Goal: Check status: Check status

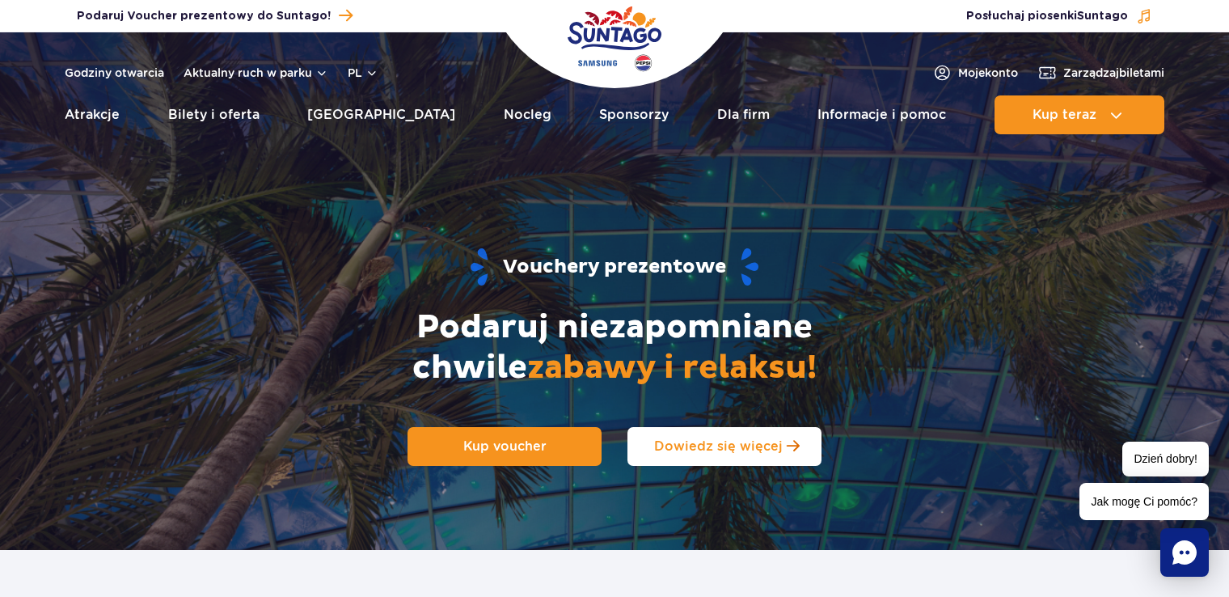
click at [690, 433] on link "Dowiedz się więcej" at bounding box center [724, 446] width 194 height 39
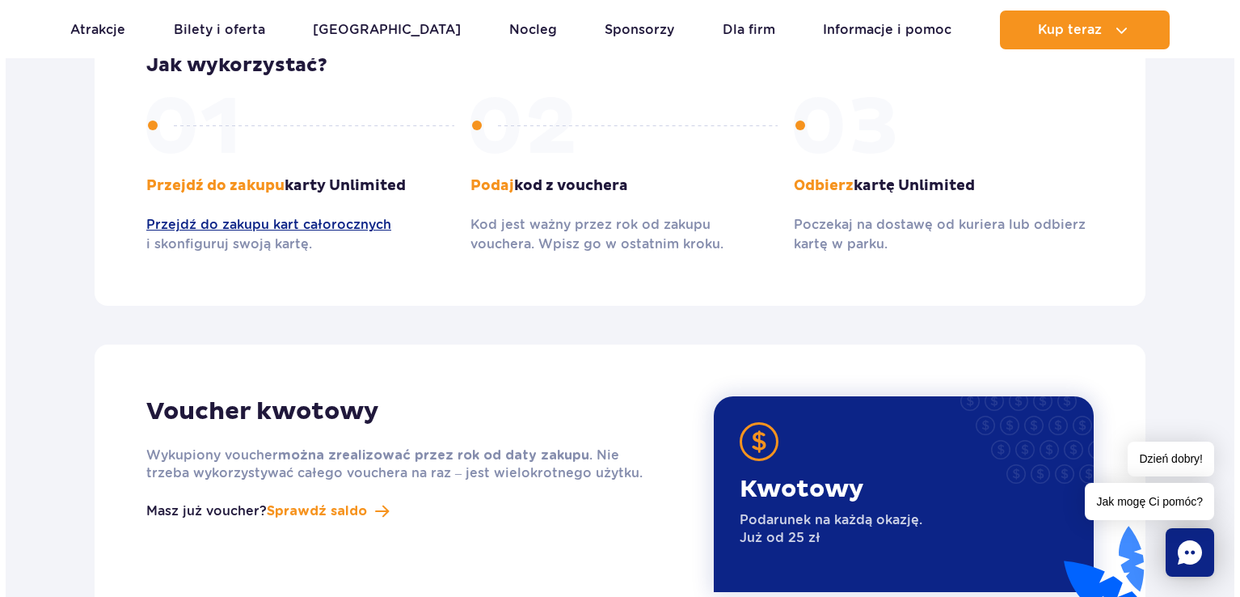
scroll to position [1897, 0]
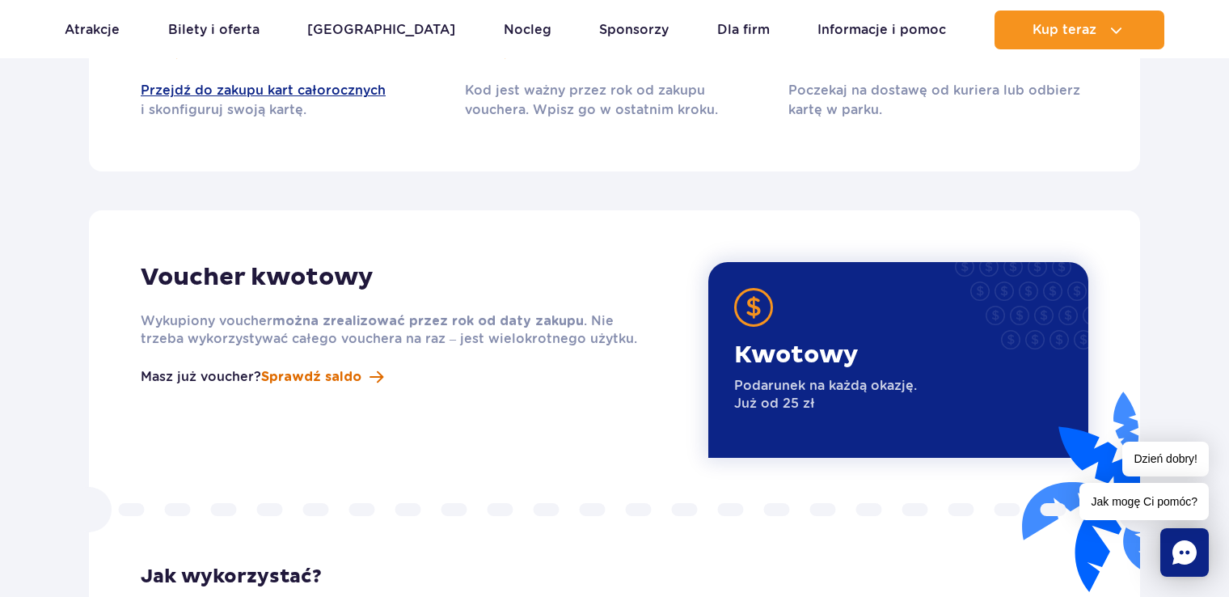
click at [361, 367] on button "Sprawdź saldo" at bounding box center [322, 376] width 122 height 19
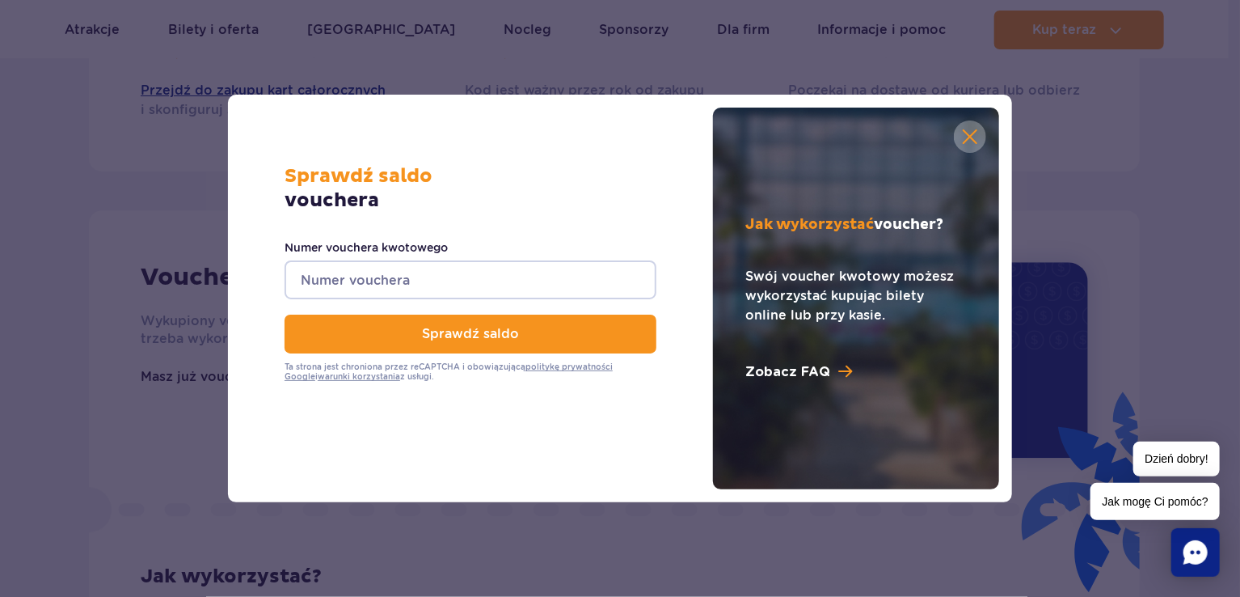
click at [536, 268] on input "Numer vouchera kwotowego" at bounding box center [471, 279] width 372 height 39
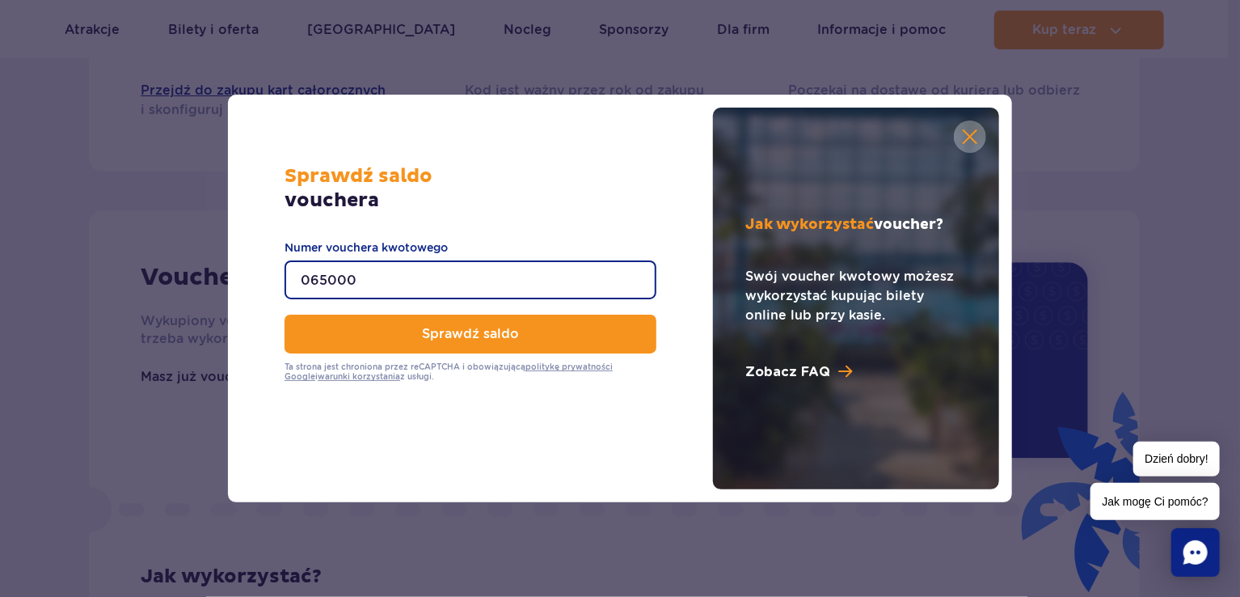
click at [537, 284] on input "065000" at bounding box center [471, 279] width 372 height 39
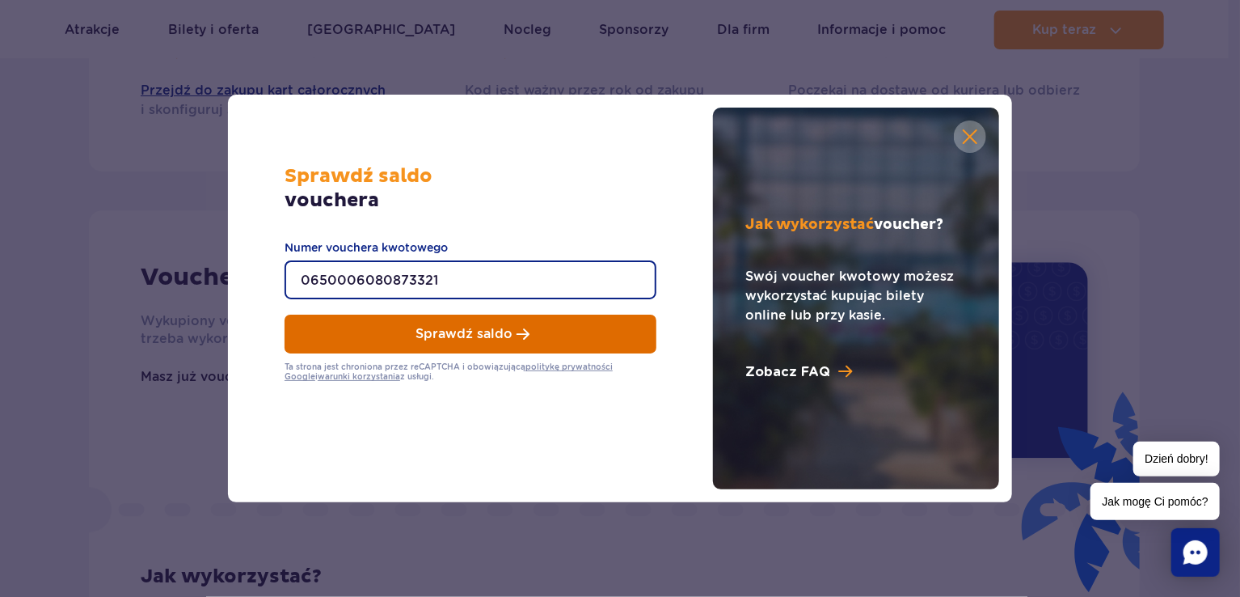
type input "0650006080873321"
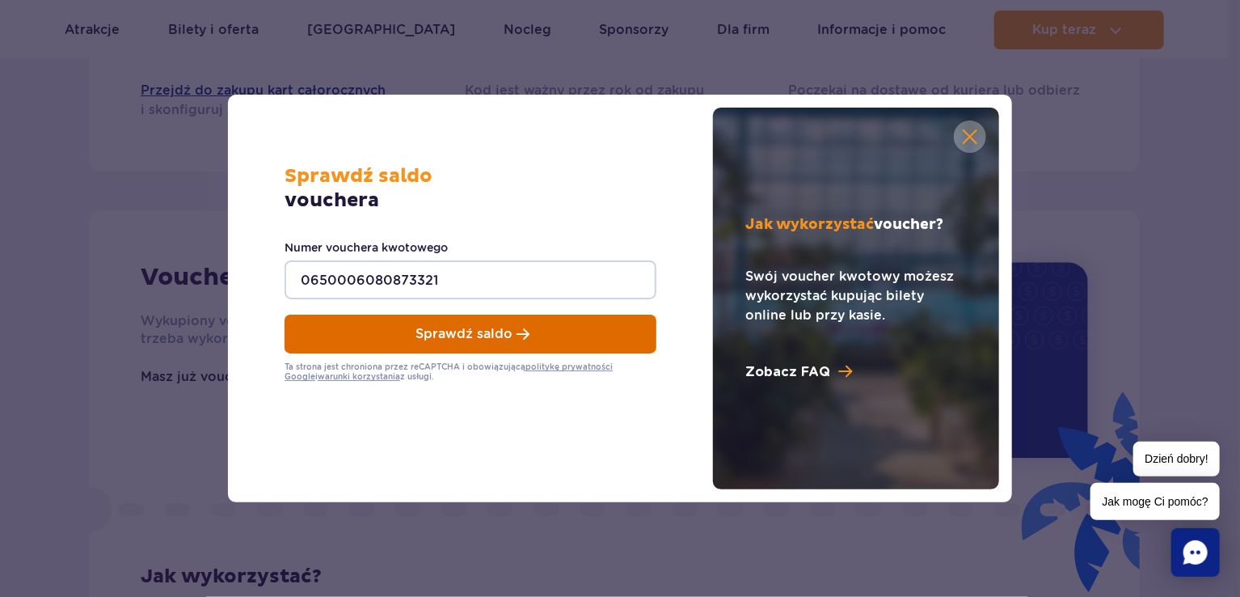
click at [578, 327] on button "Sprawdź saldo" at bounding box center [471, 334] width 372 height 39
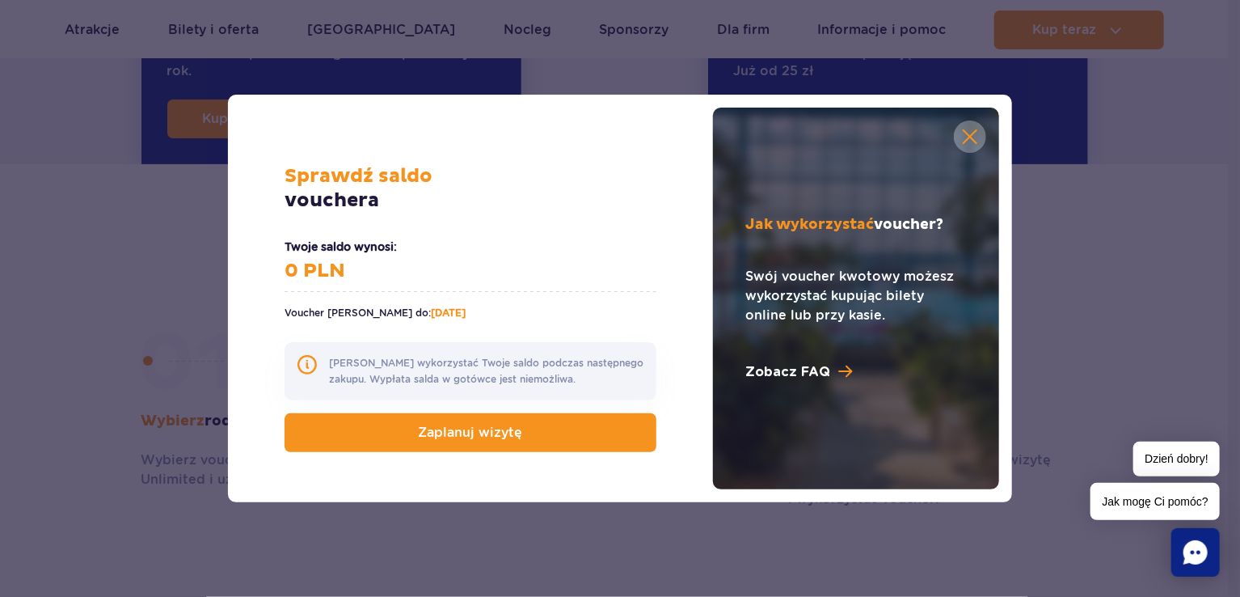
click at [976, 127] on link at bounding box center [970, 136] width 32 height 32
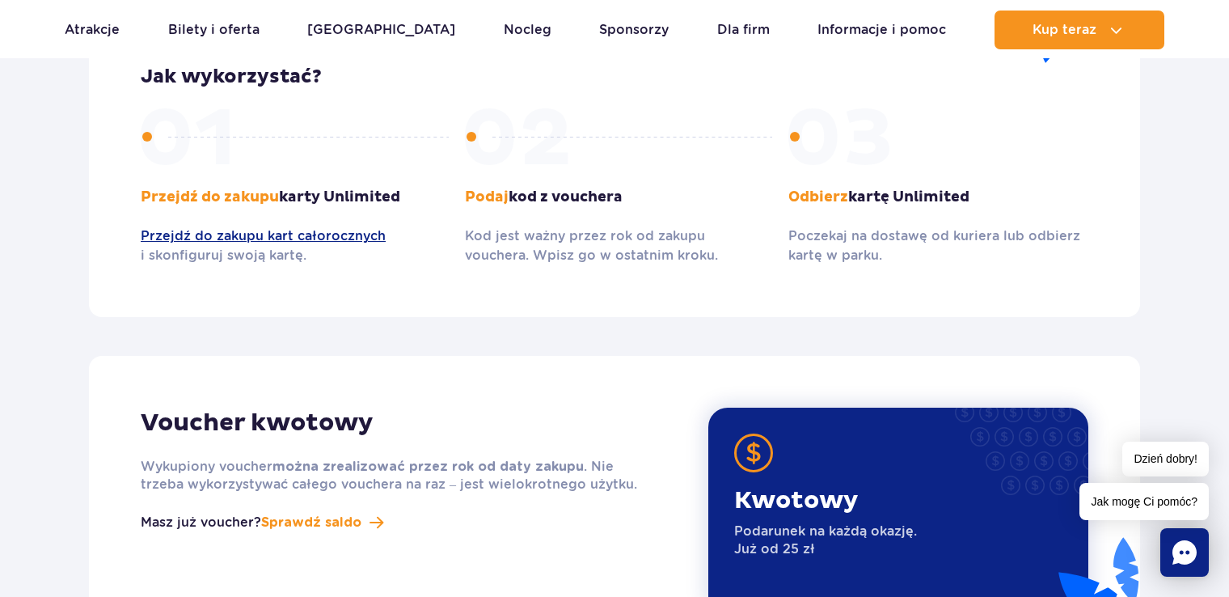
scroll to position [1886, 0]
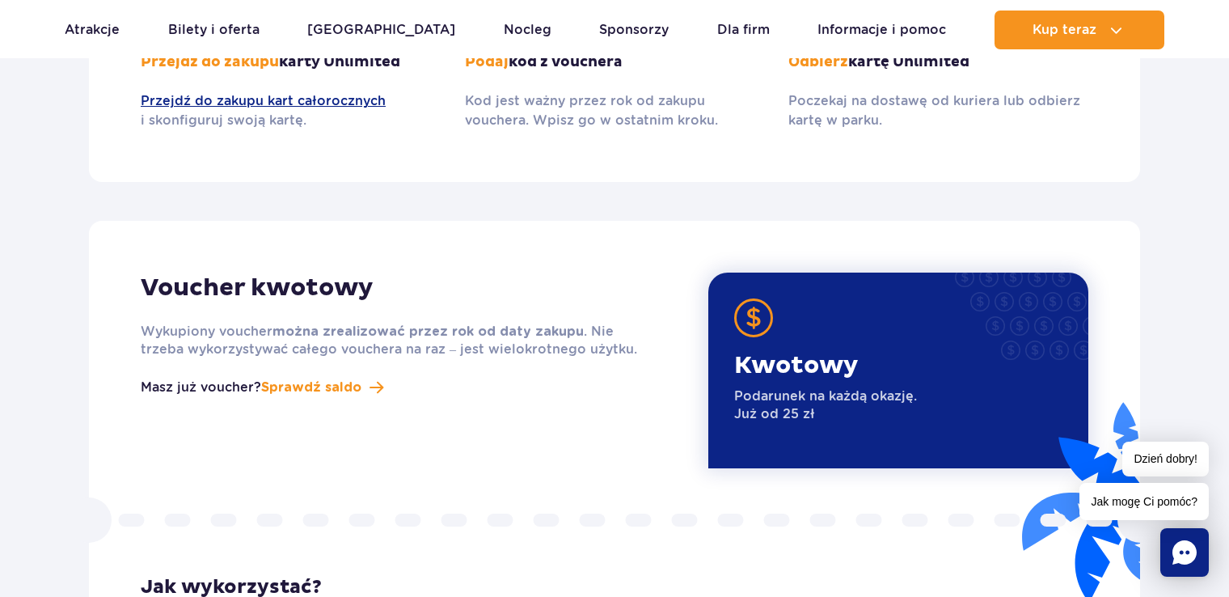
click at [310, 378] on span "Sprawdź saldo" at bounding box center [311, 387] width 100 height 19
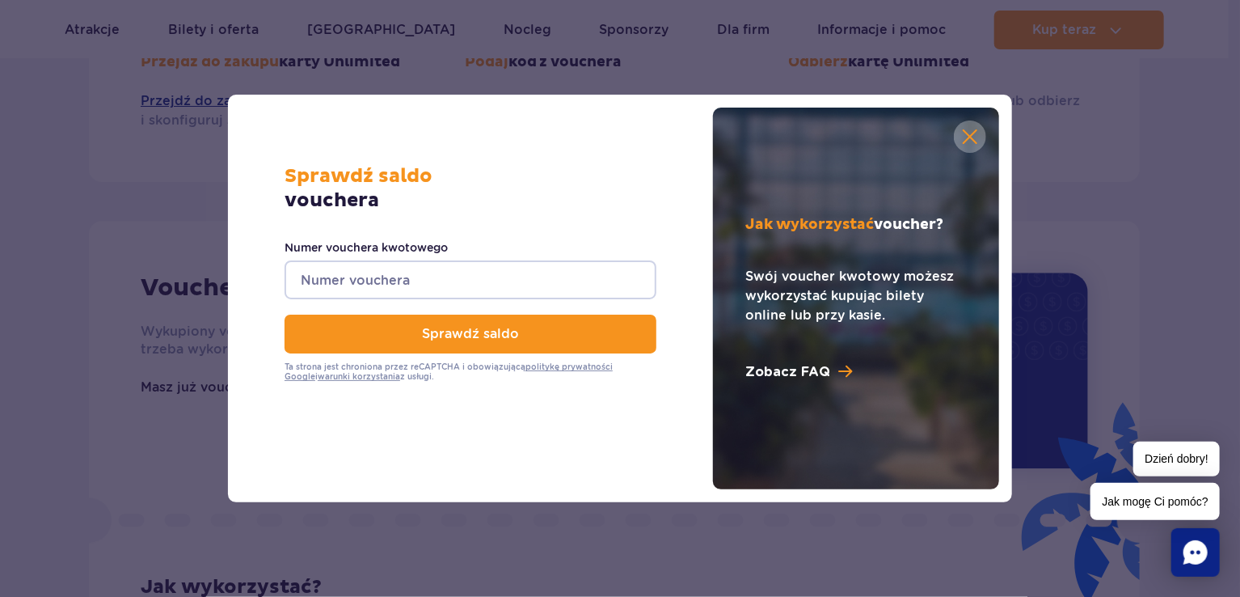
click at [420, 281] on input "Numer vouchera kwotowego" at bounding box center [471, 279] width 372 height 39
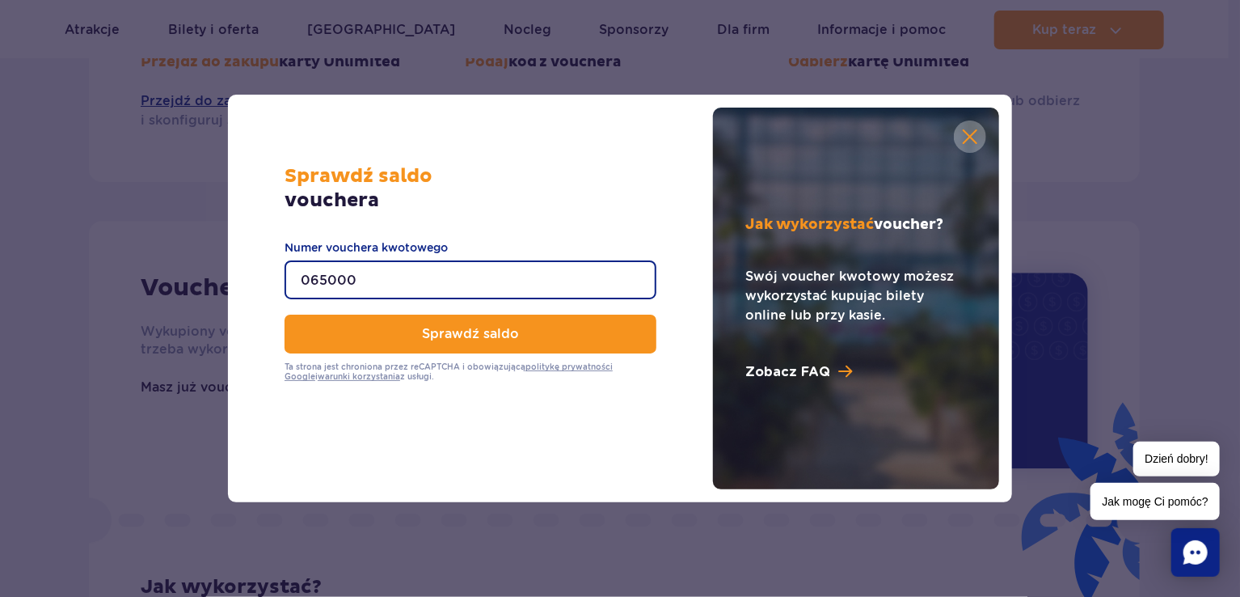
drag, startPoint x: 598, startPoint y: 277, endPoint x: 168, endPoint y: 274, distance: 429.4
click at [168, 274] on div "Sprawdź saldo vouchera 065000 Numer vouchera kwotowego Sprawdź saldo Ta strona …" at bounding box center [620, 298] width 1214 height 597
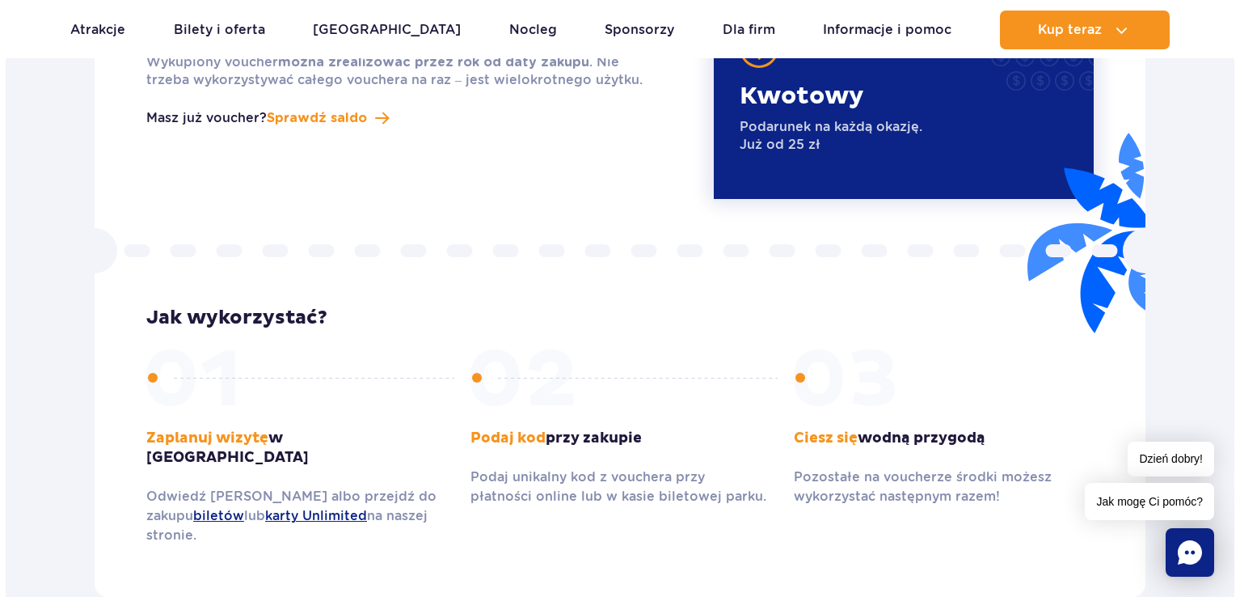
scroll to position [2021, 0]
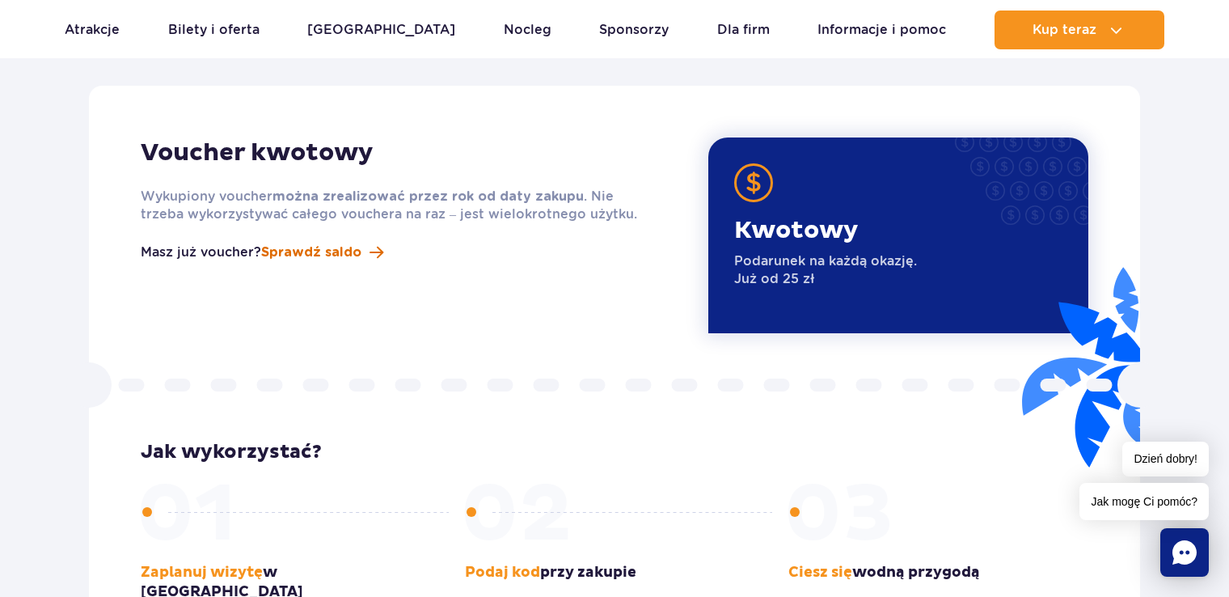
click at [348, 243] on span "Sprawdź saldo" at bounding box center [311, 252] width 100 height 19
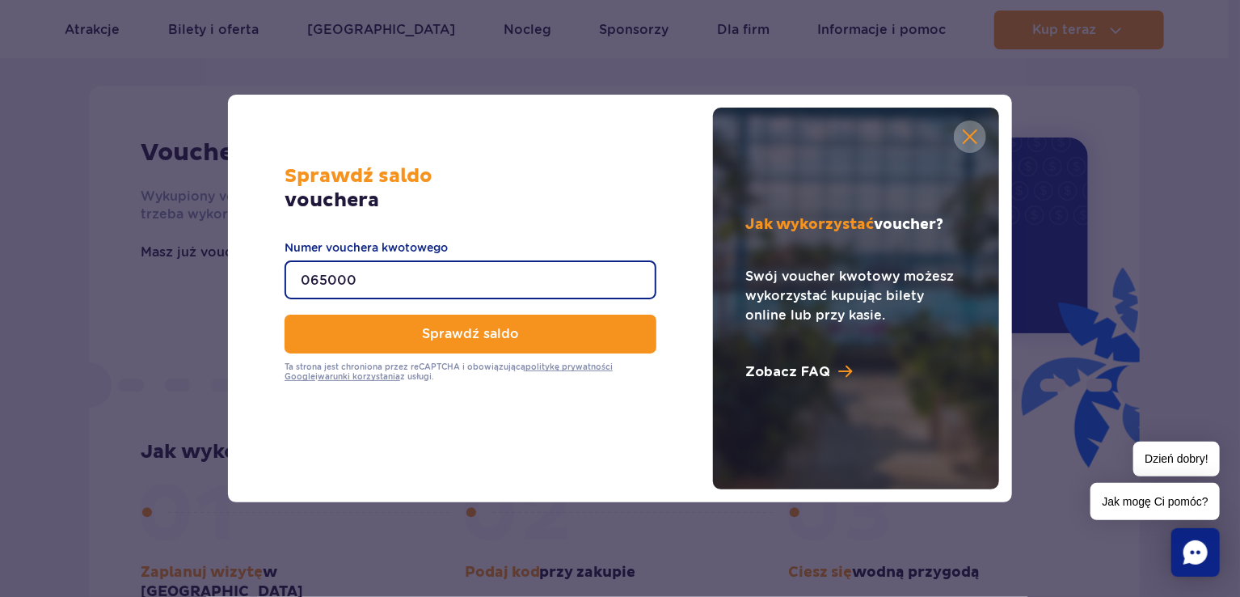
paste input "4000408037353"
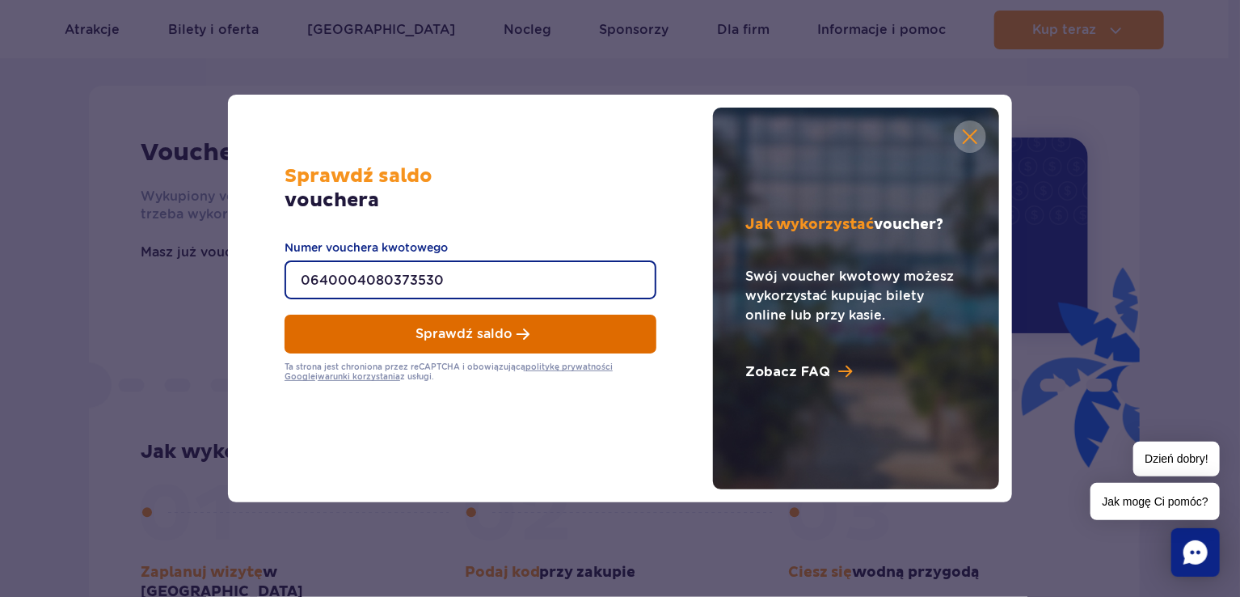
type input "0640004080373530"
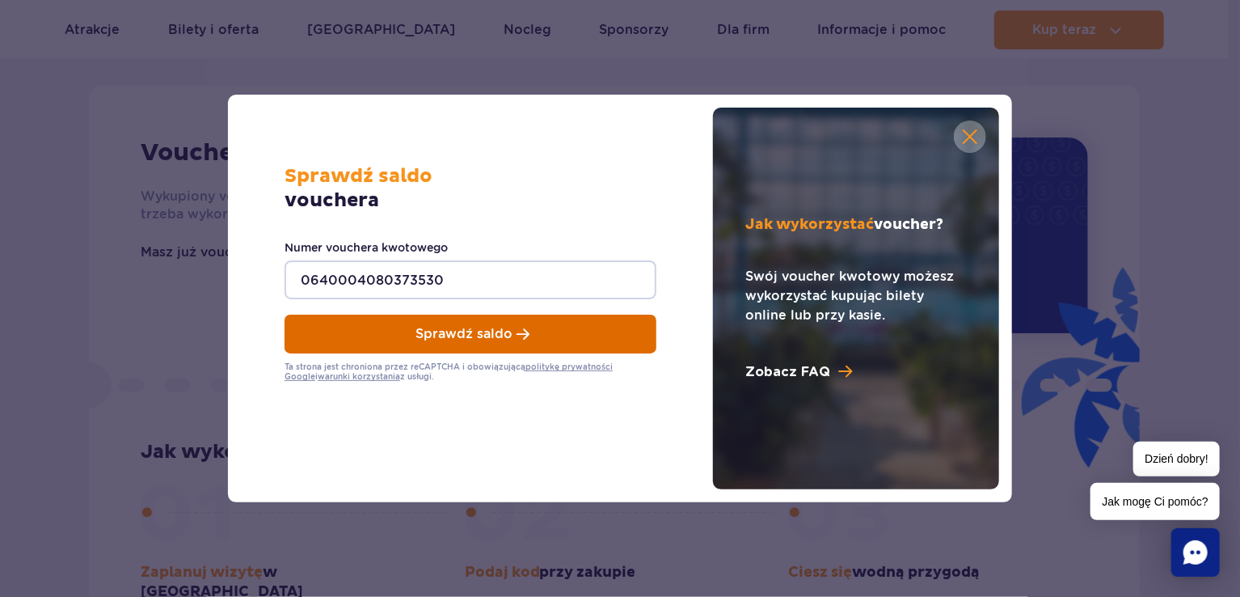
click at [574, 342] on button "Sprawdź saldo" at bounding box center [471, 334] width 372 height 39
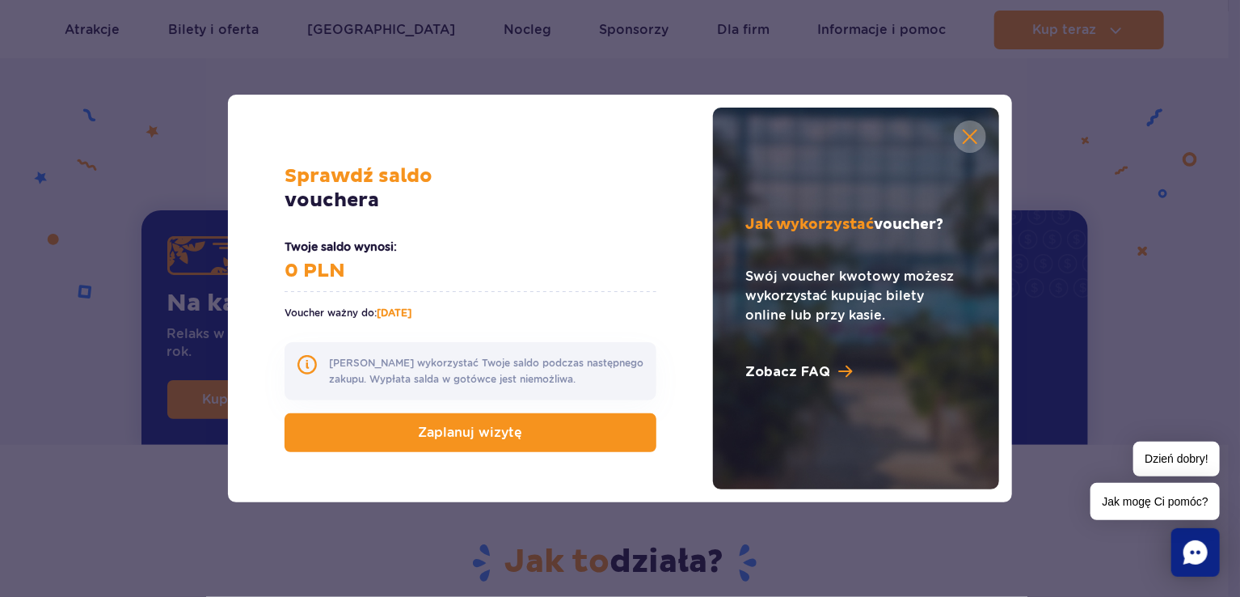
click at [952, 127] on div "Jak wykorzystać voucher? Swój voucher kwotowy możesz wykorzystać kupując bilety…" at bounding box center [856, 299] width 286 height 382
click at [962, 133] on link at bounding box center [970, 136] width 32 height 32
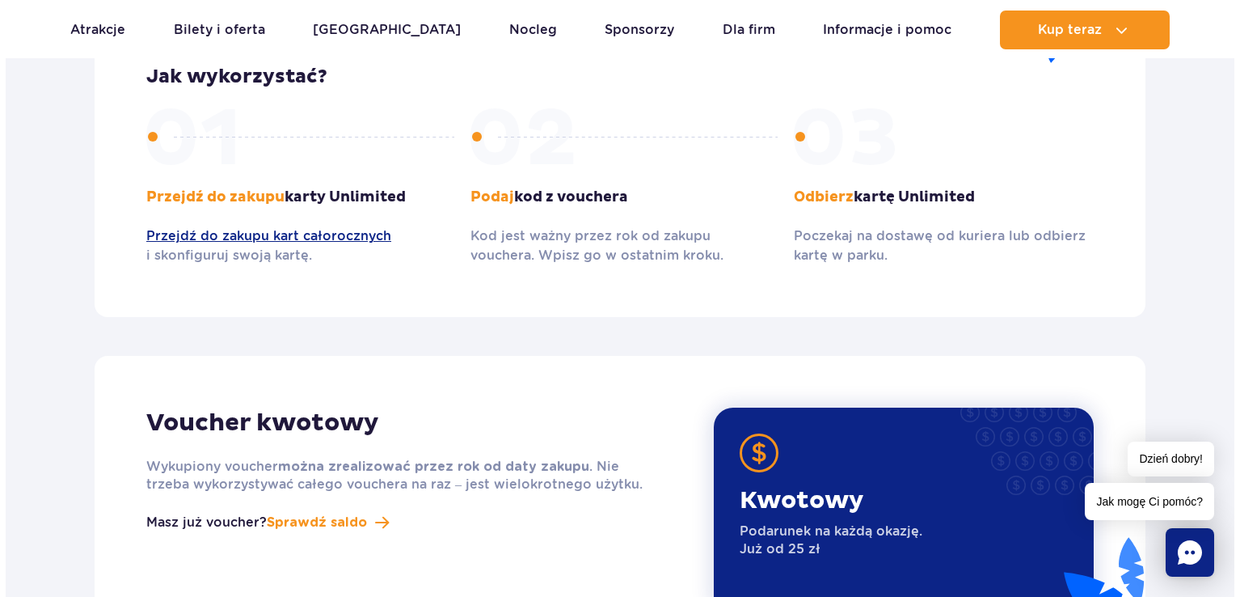
scroll to position [2021, 0]
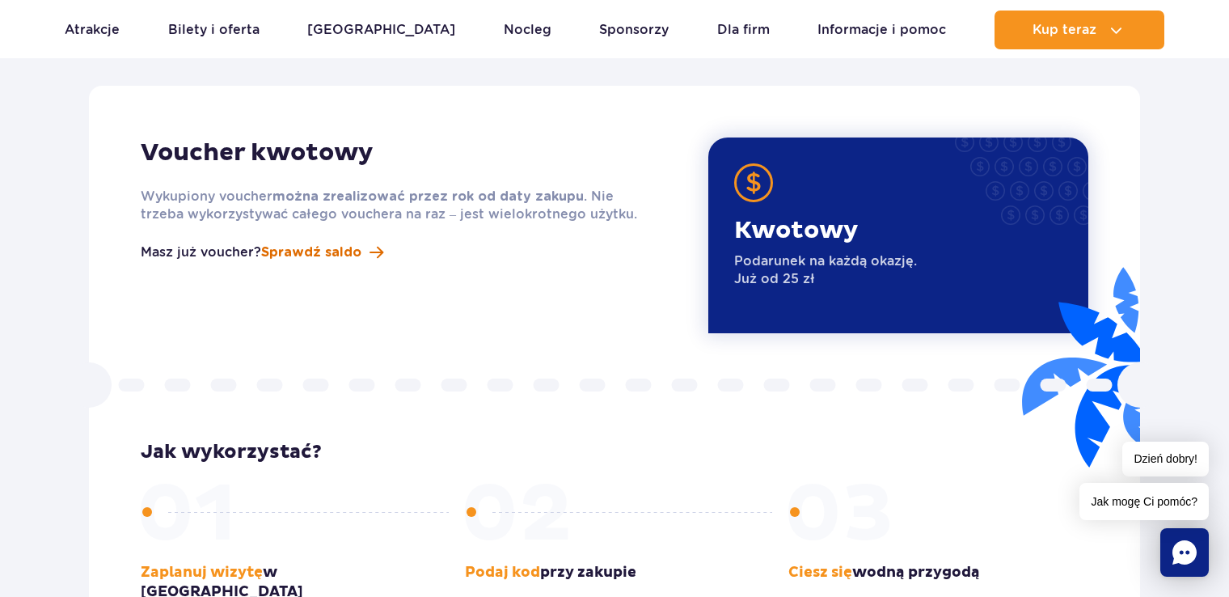
click at [333, 243] on span "Sprawdź saldo" at bounding box center [311, 252] width 100 height 19
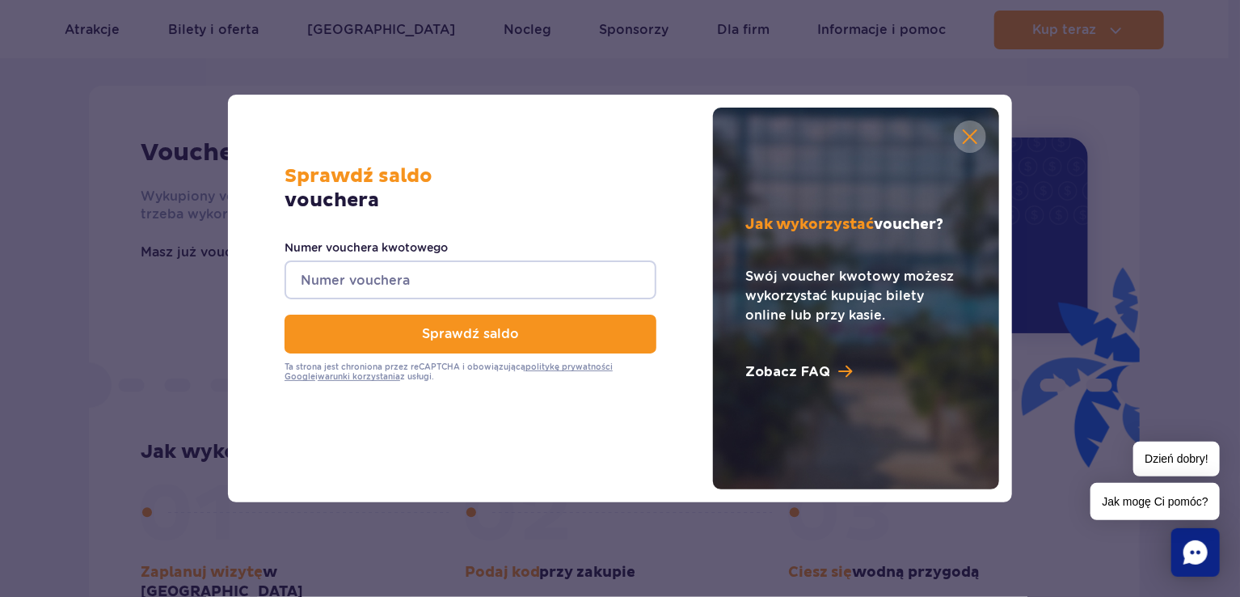
click at [403, 280] on input "Numer vouchera kwotowego" at bounding box center [471, 279] width 372 height 39
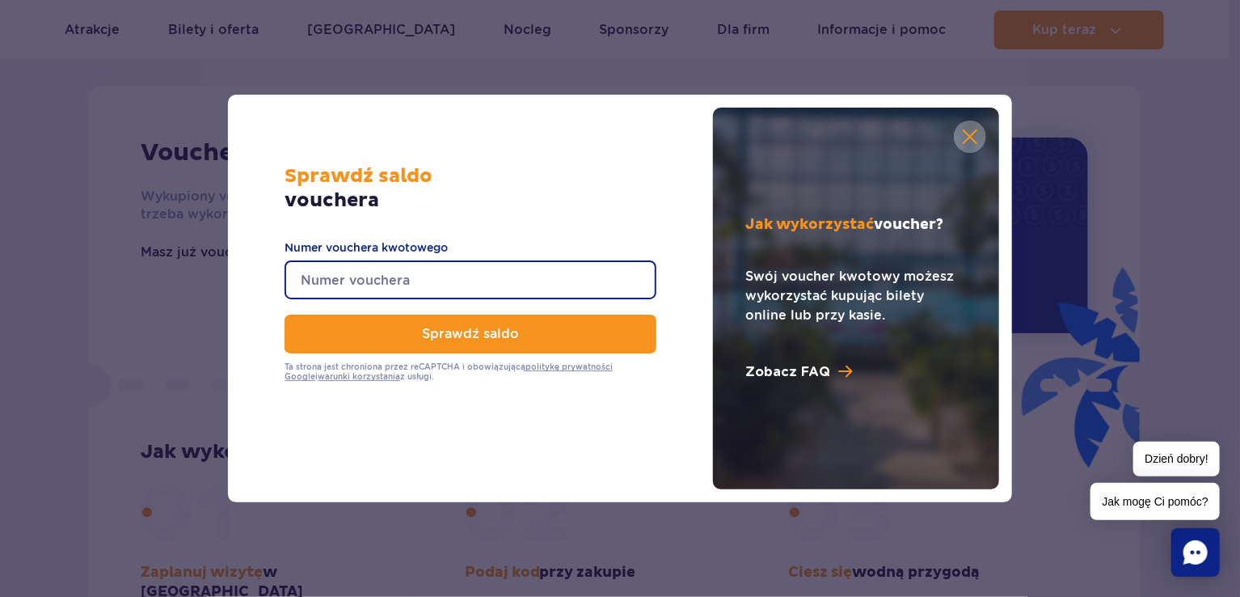
paste input "0650006080873321"
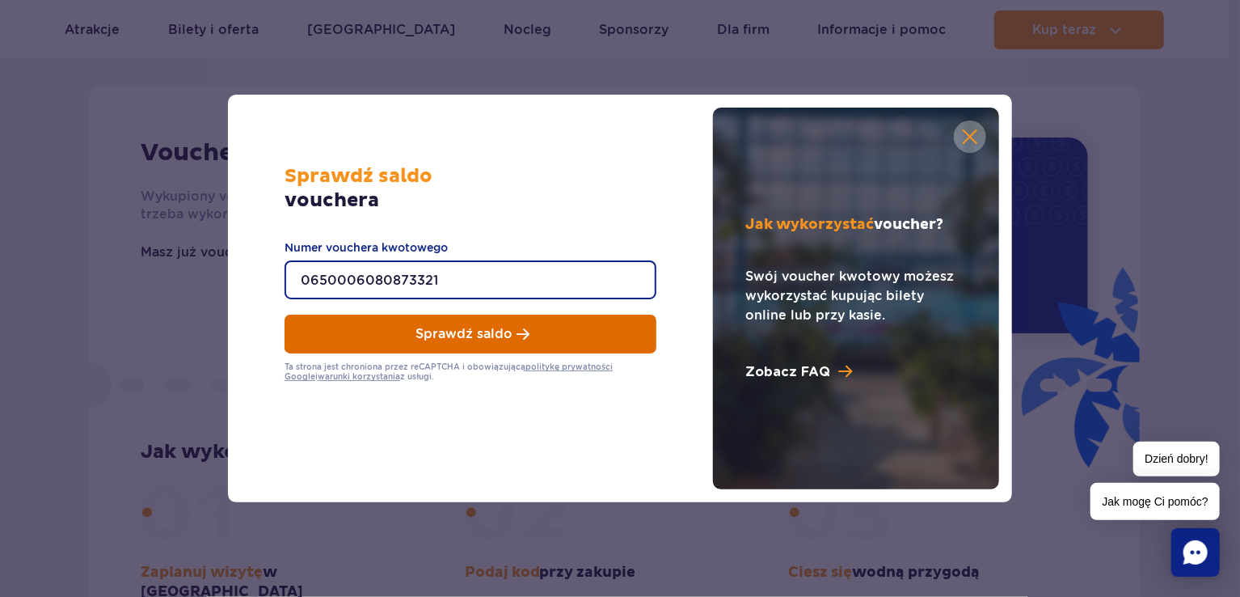
type input "0650006080873321"
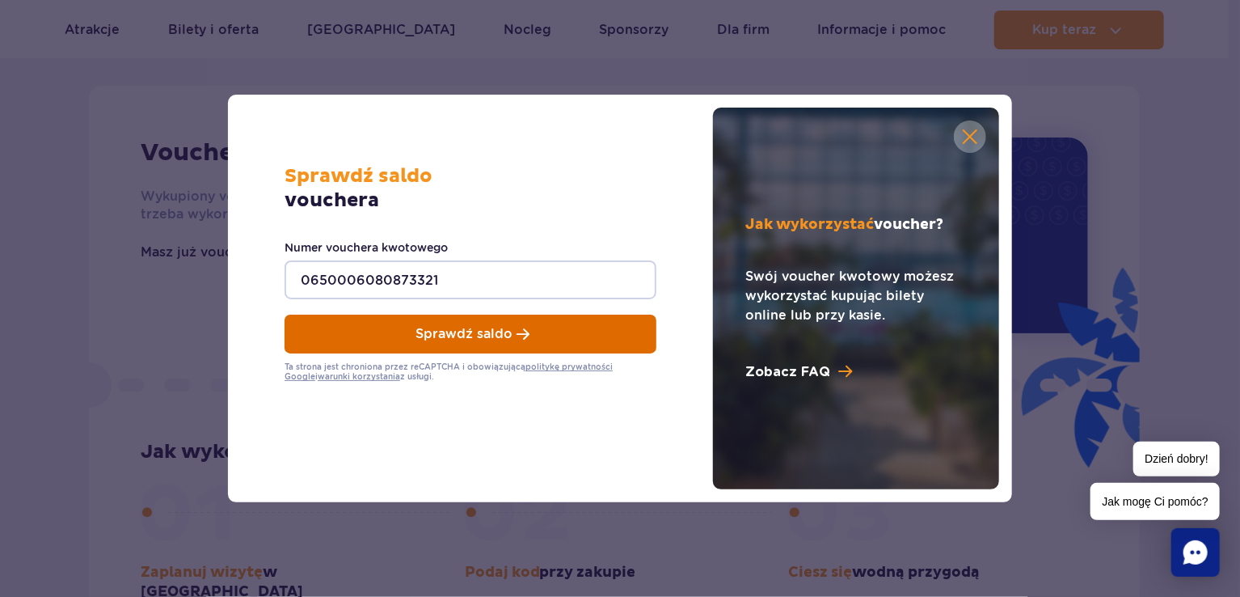
click at [458, 337] on span "Sprawdź saldo" at bounding box center [464, 334] width 97 height 15
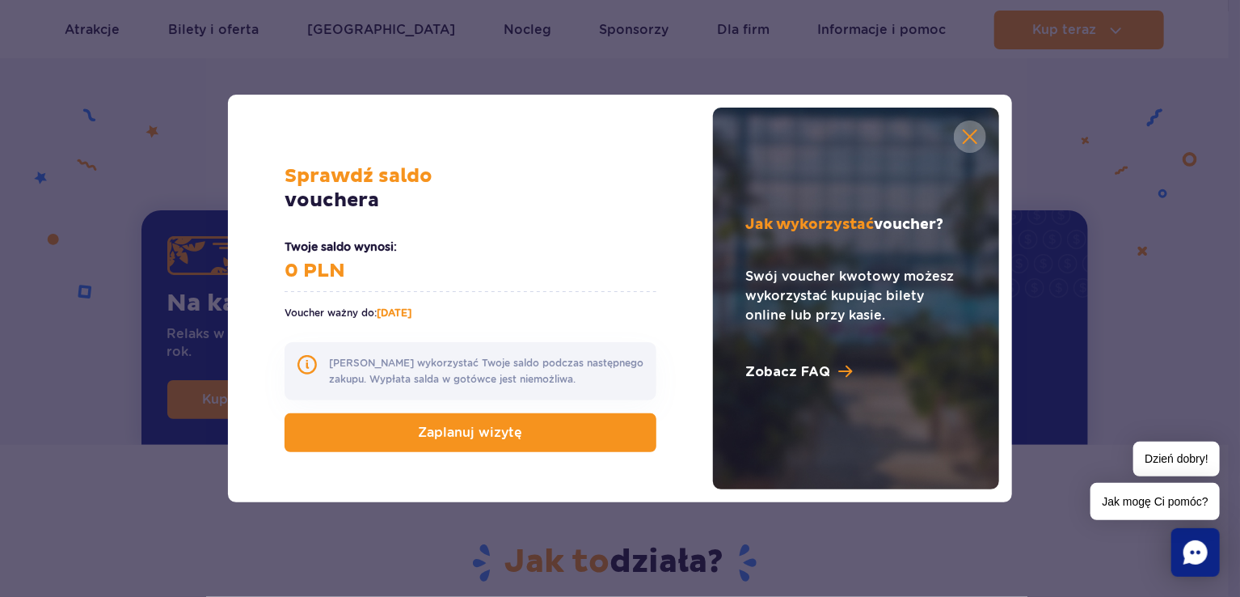
click at [983, 135] on link at bounding box center [970, 136] width 32 height 32
